Goal: Find specific page/section: Find specific page/section

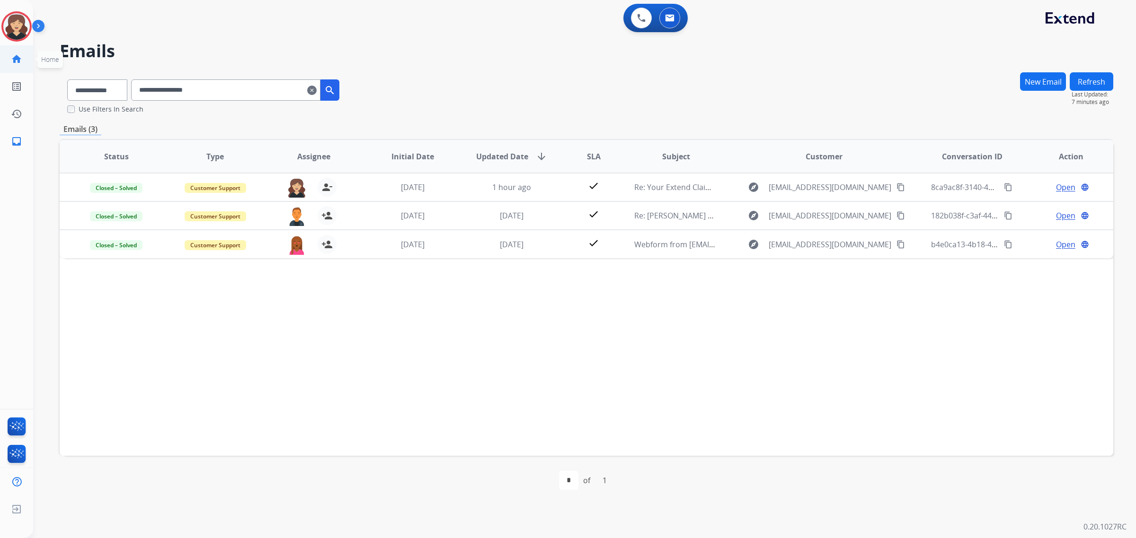
click at [17, 54] on mat-icon "home" at bounding box center [16, 58] width 11 height 11
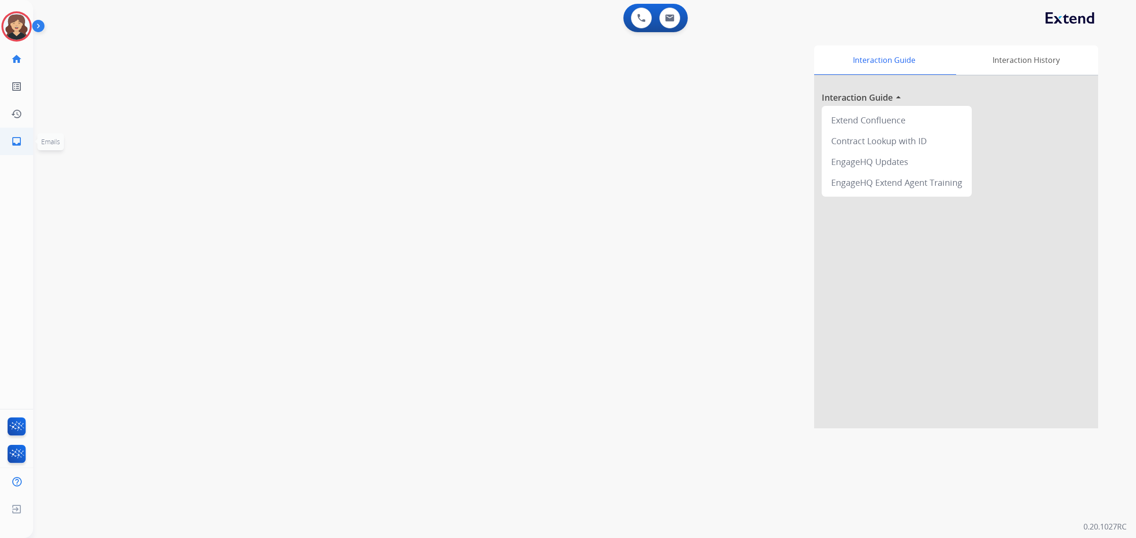
click at [12, 144] on mat-icon "inbox" at bounding box center [16, 141] width 11 height 11
select select "**********"
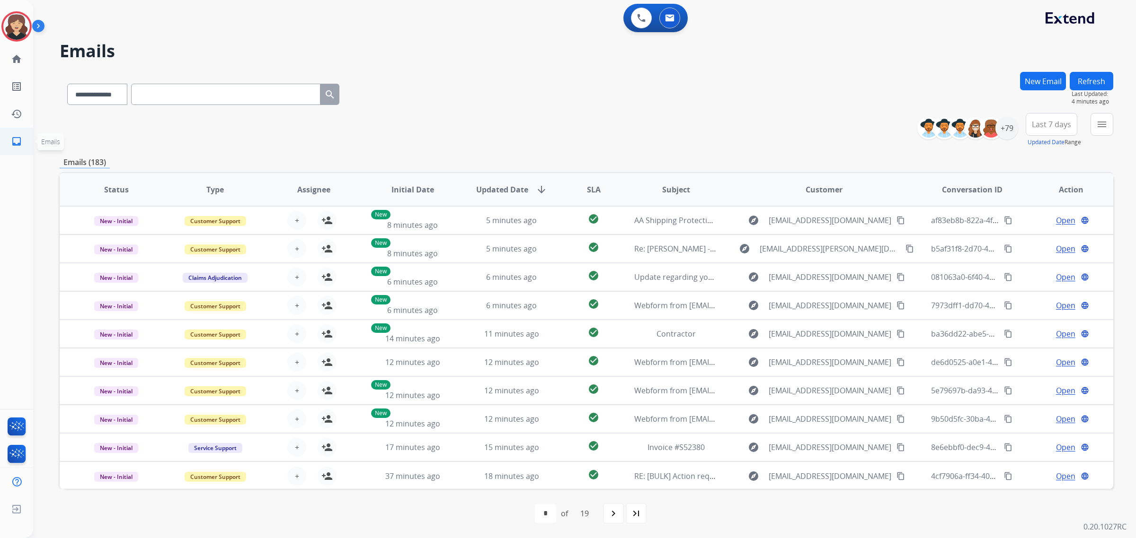
click at [12, 138] on mat-icon "inbox" at bounding box center [16, 141] width 11 height 11
click at [1098, 119] on mat-icon "menu" at bounding box center [1101, 124] width 11 height 11
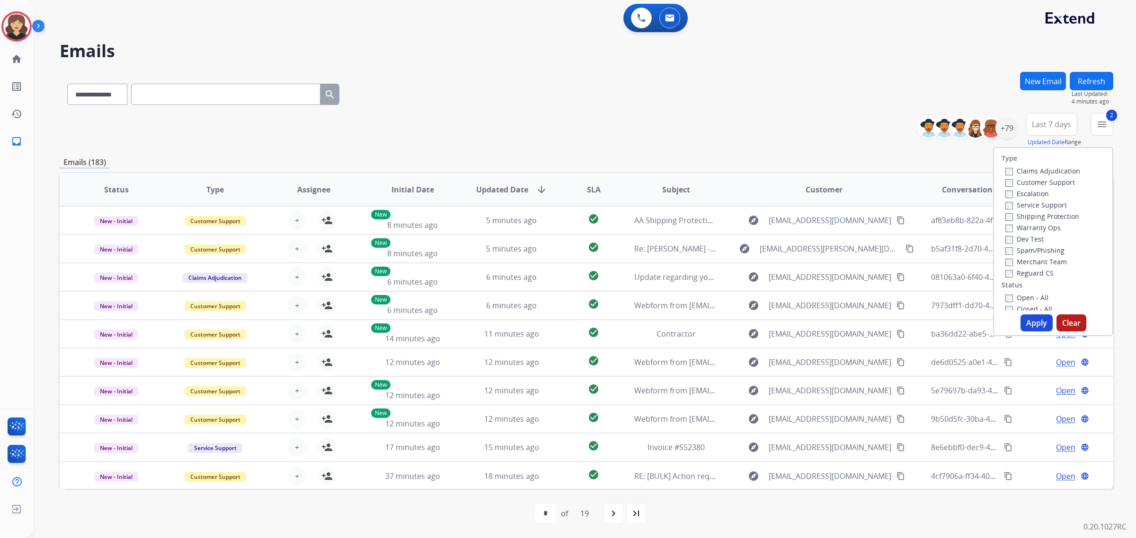
click at [1027, 320] on button "Apply" at bounding box center [1036, 323] width 32 height 17
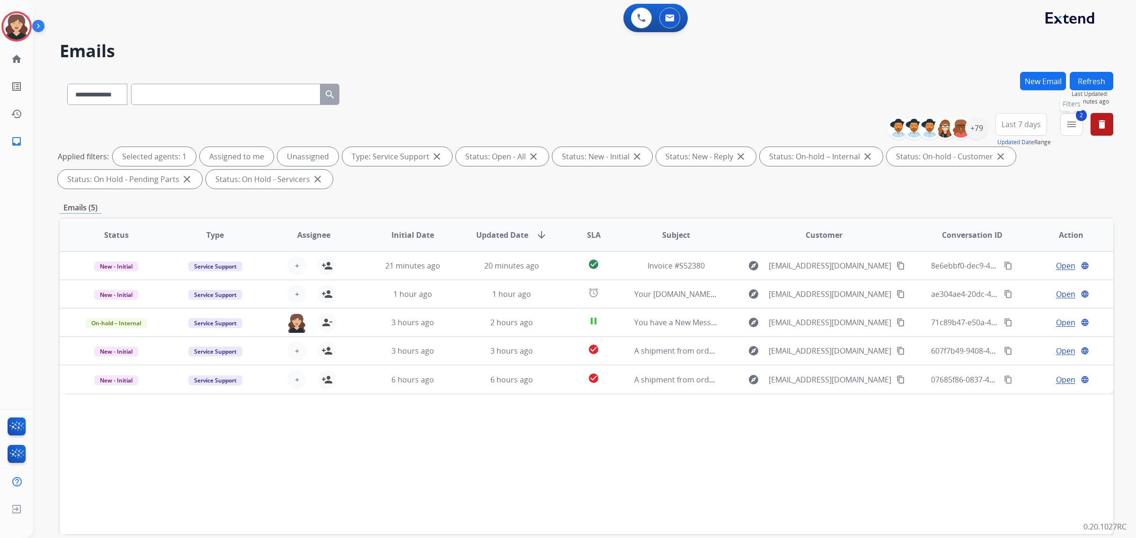
click at [1075, 129] on mat-icon "menu" at bounding box center [1071, 124] width 11 height 11
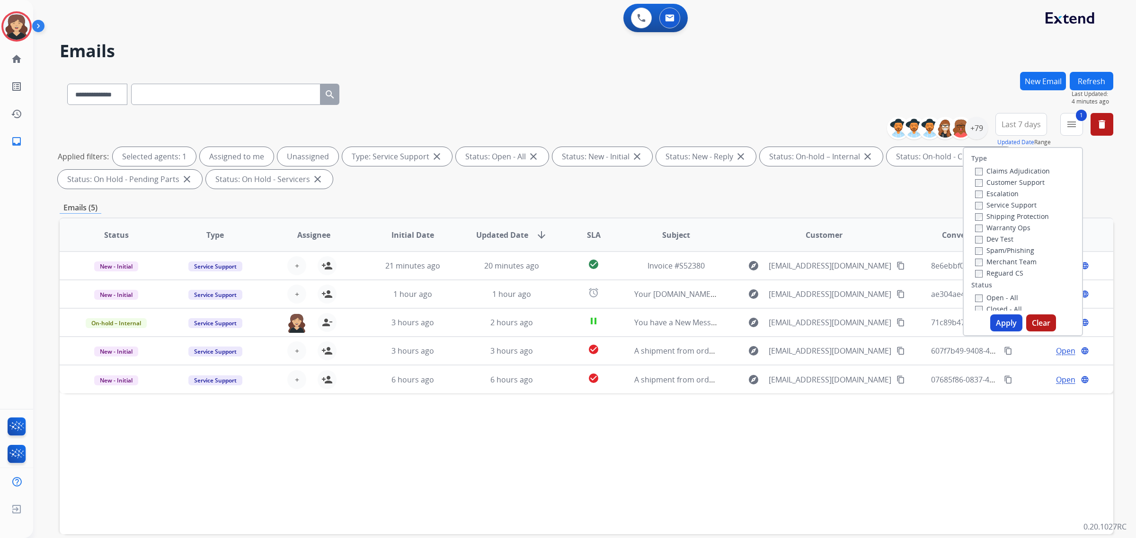
click at [1004, 326] on button "Apply" at bounding box center [1006, 323] width 32 height 17
